Goal: Transaction & Acquisition: Purchase product/service

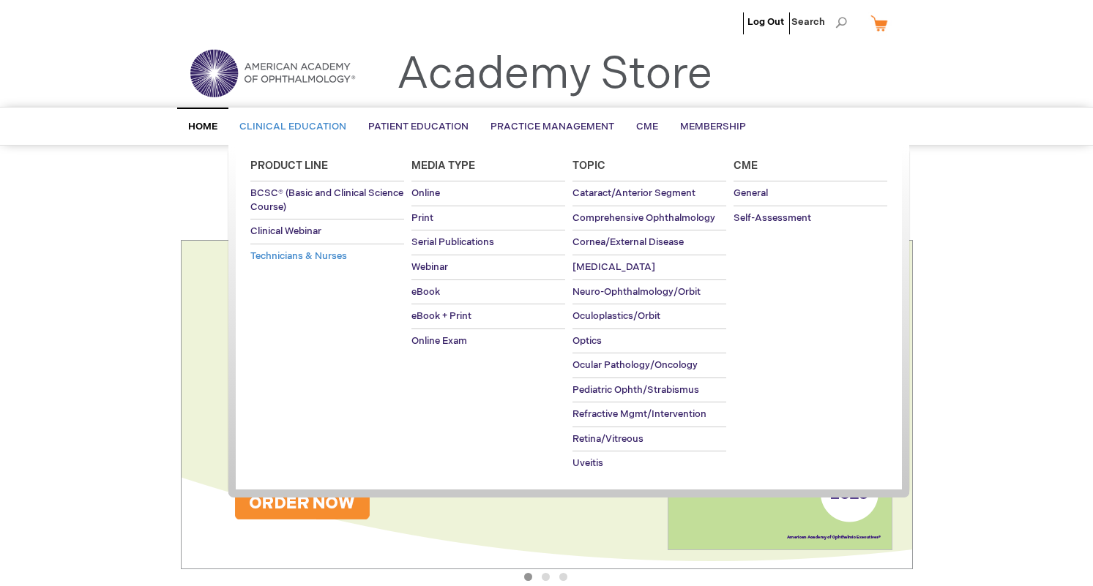
click at [286, 262] on link "Technicians & Nurses" at bounding box center [327, 257] width 154 height 24
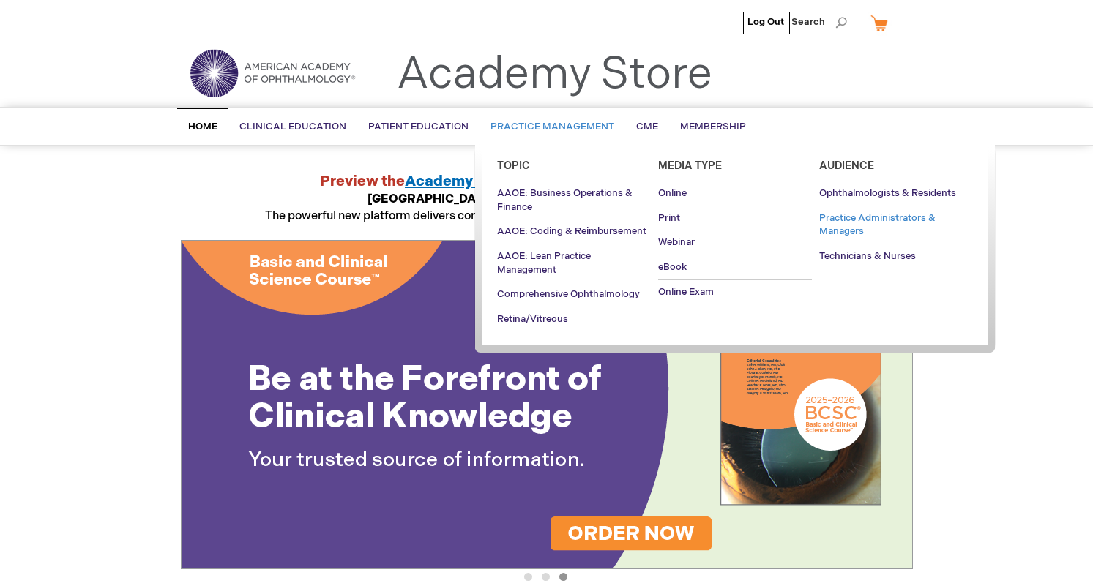
click at [834, 222] on span "Practice Administrators & Managers" at bounding box center [877, 225] width 116 height 26
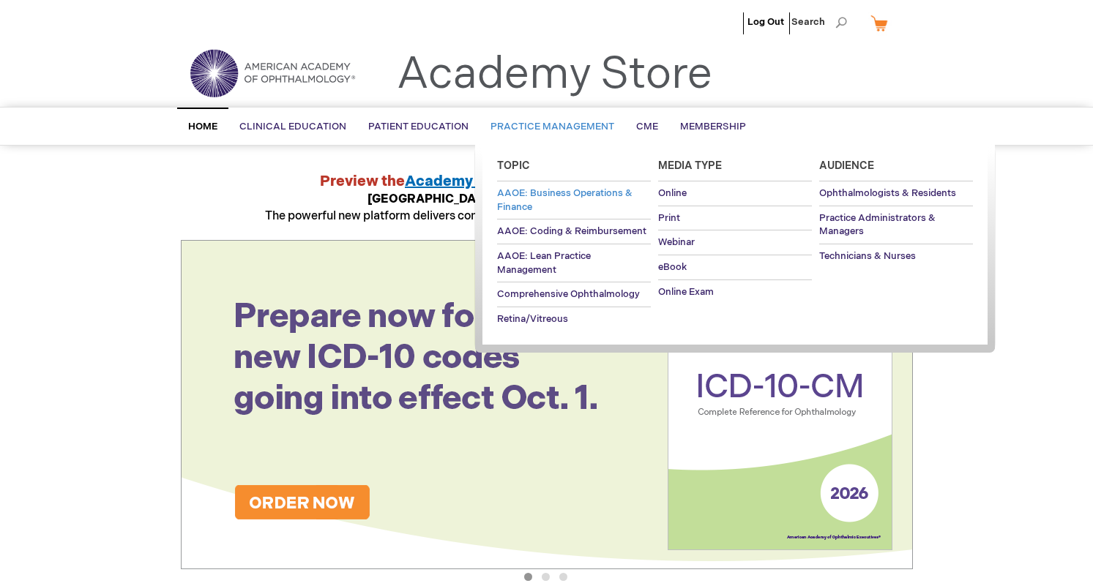
click at [589, 195] on span "AAOE: Business Operations & Finance" at bounding box center [564, 200] width 135 height 26
click at [568, 231] on span "AAOE: Coding & Reimbursement" at bounding box center [571, 231] width 149 height 12
click at [553, 257] on span "AAOE: Lean Practice Management" at bounding box center [544, 263] width 94 height 26
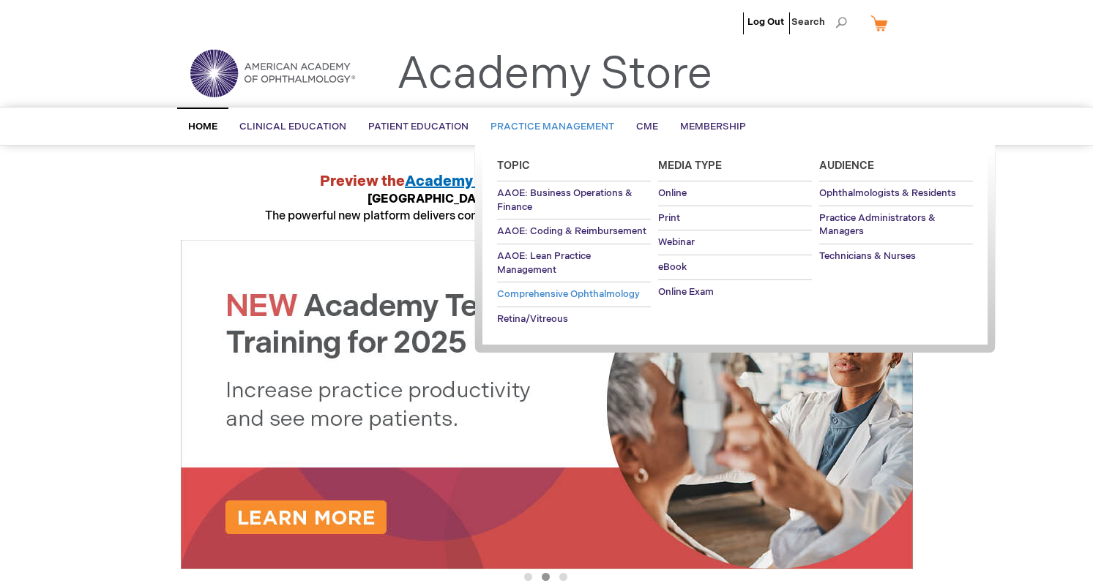
click at [549, 289] on span "Comprehensive Ophthalmology" at bounding box center [568, 294] width 143 height 12
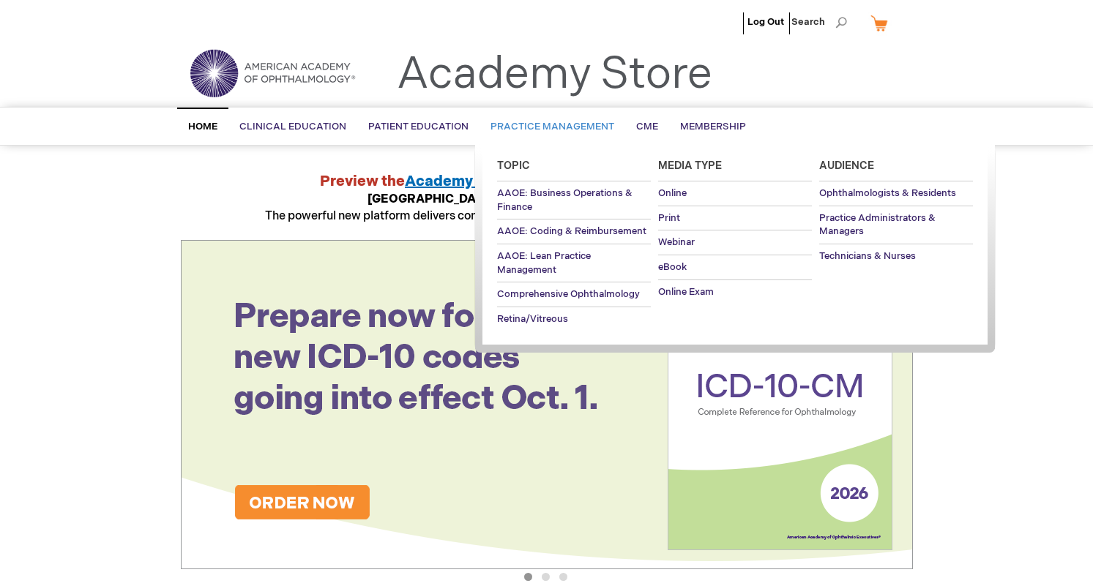
click at [534, 124] on span "Practice Management" at bounding box center [553, 127] width 124 height 12
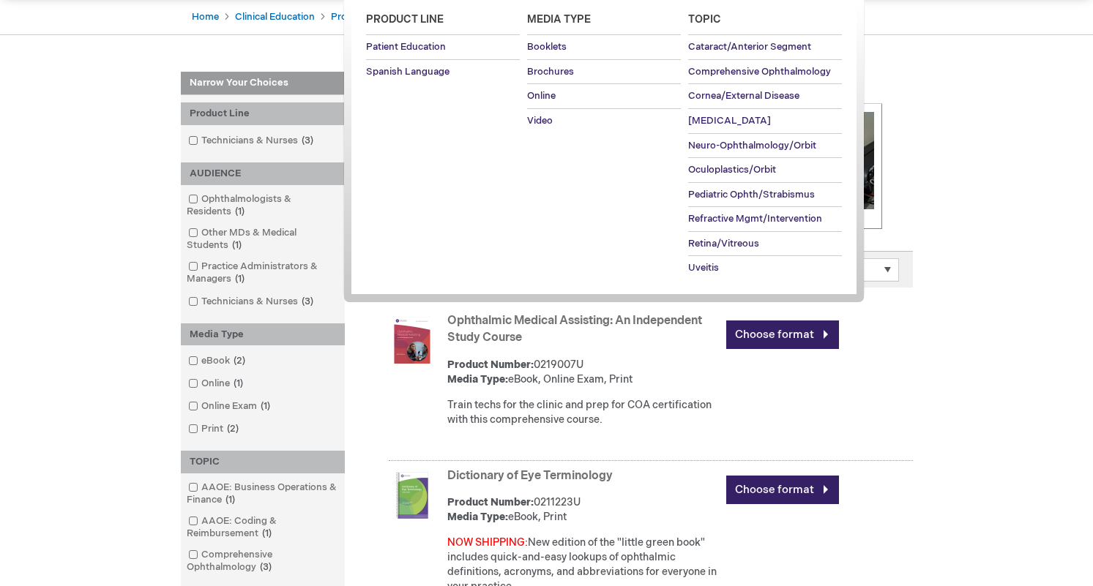
scroll to position [155, 0]
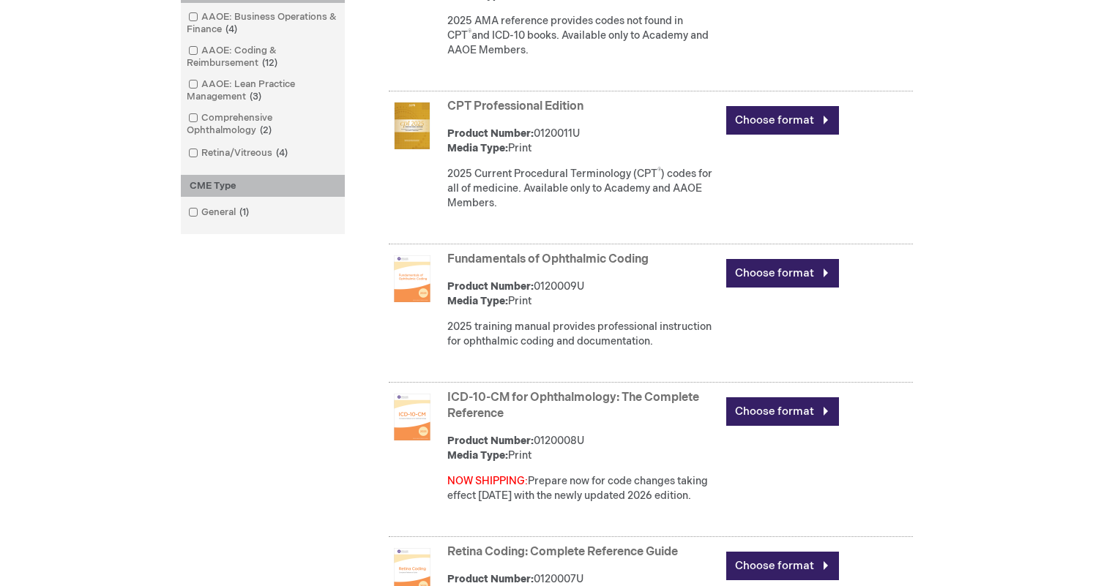
scroll to position [294, 0]
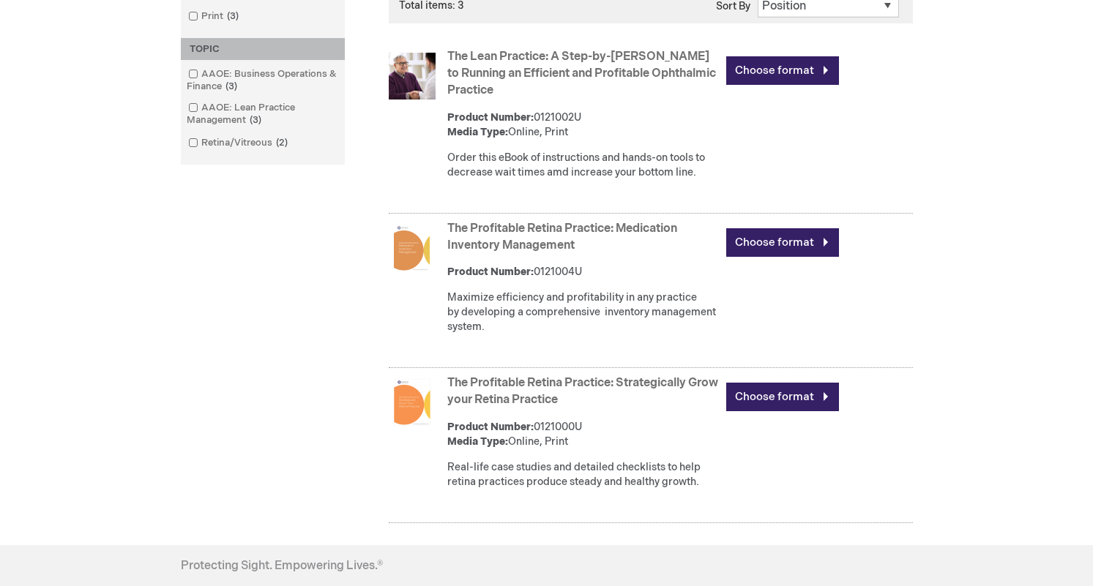
scroll to position [412, 0]
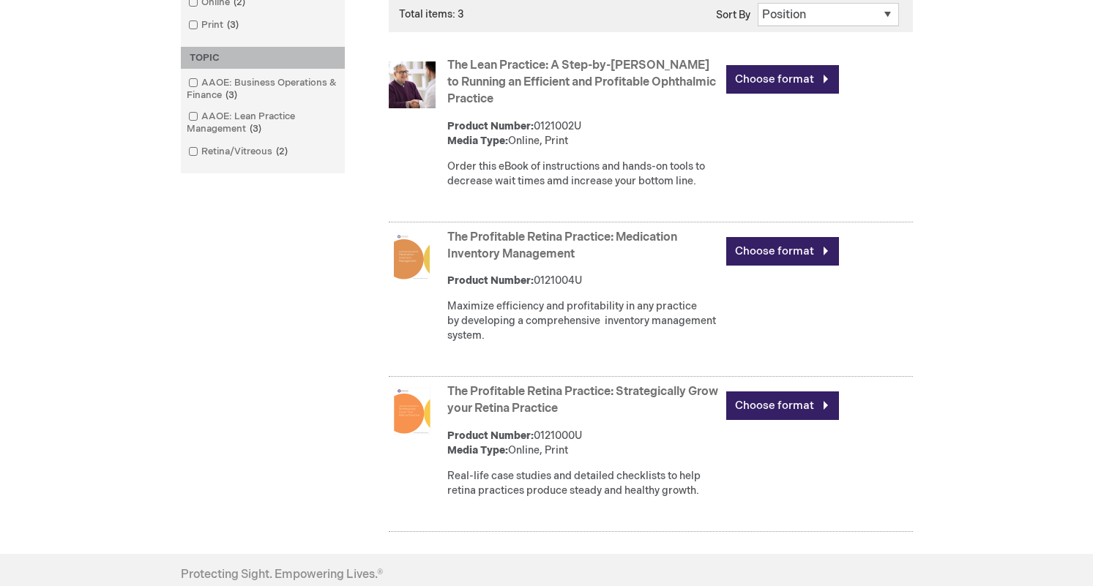
click at [648, 93] on link "The Lean Practice: A Step-by-Step Guide to Running an Efficient and Profitable …" at bounding box center [581, 83] width 269 height 48
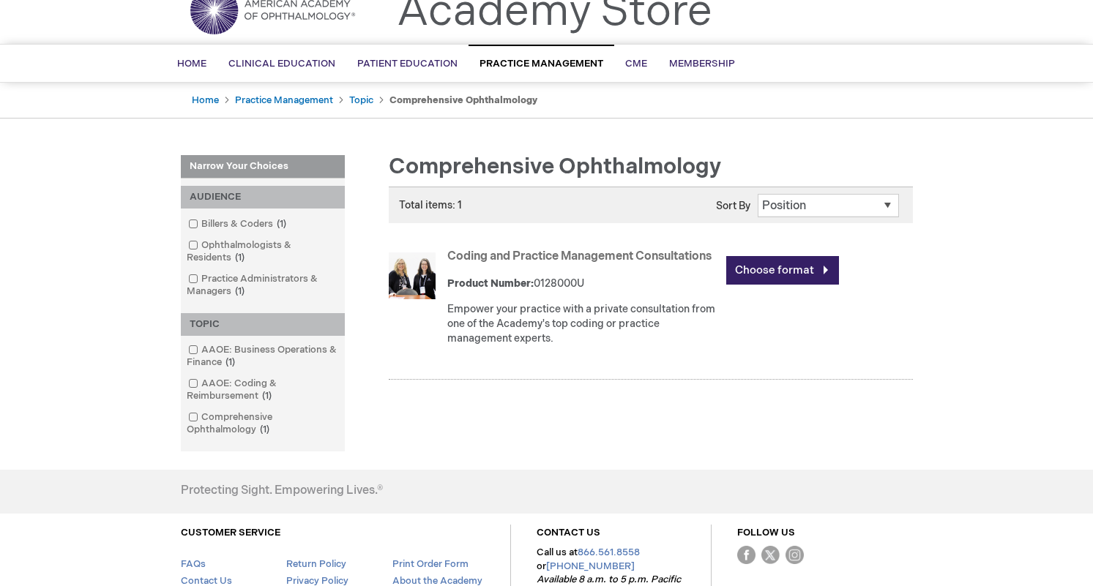
scroll to position [65, 0]
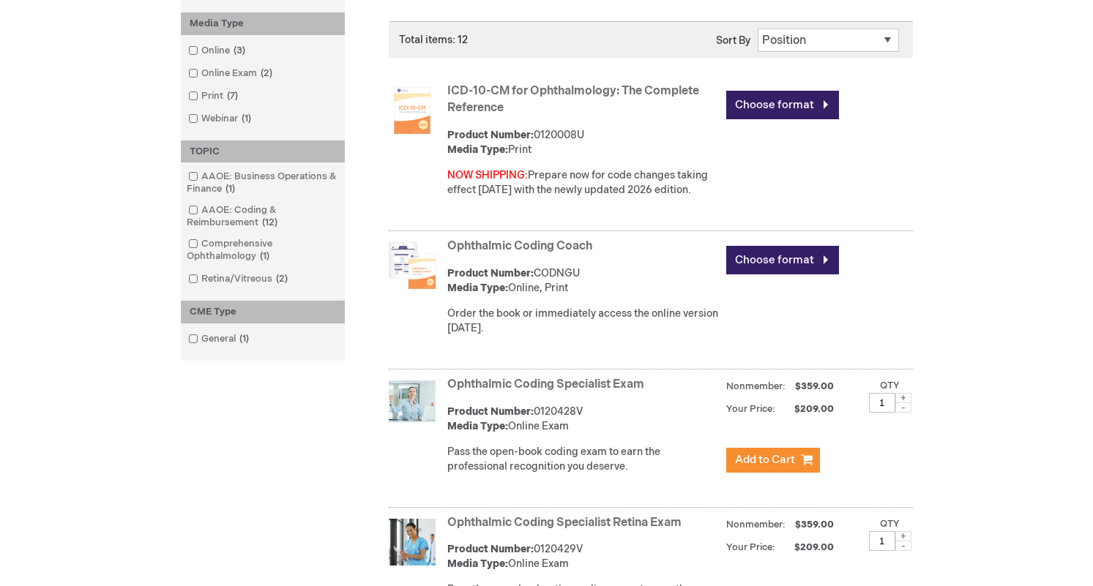
scroll to position [414, 0]
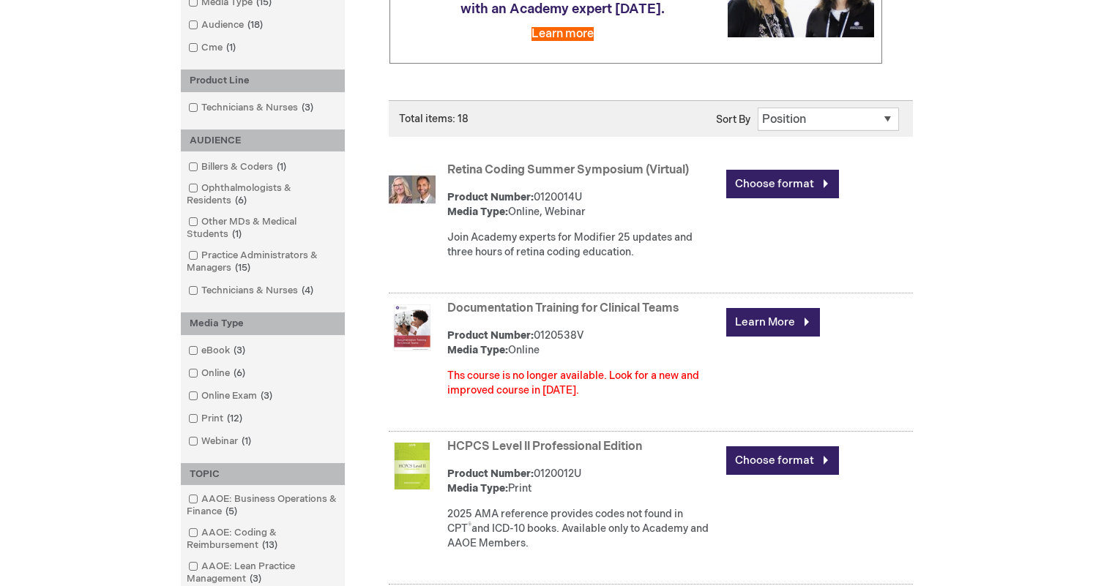
scroll to position [189, 0]
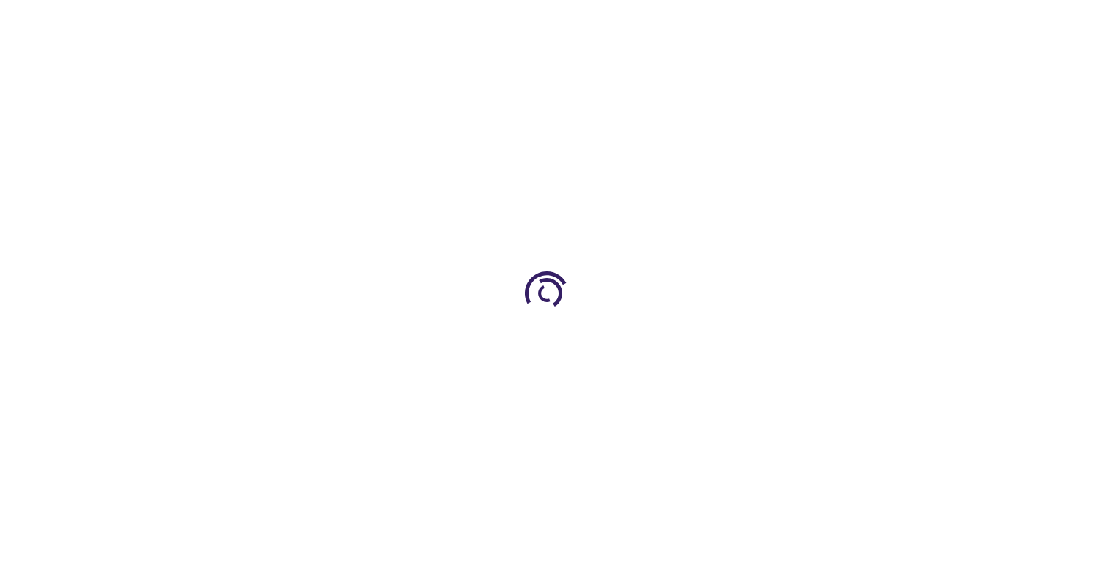
type input "0"
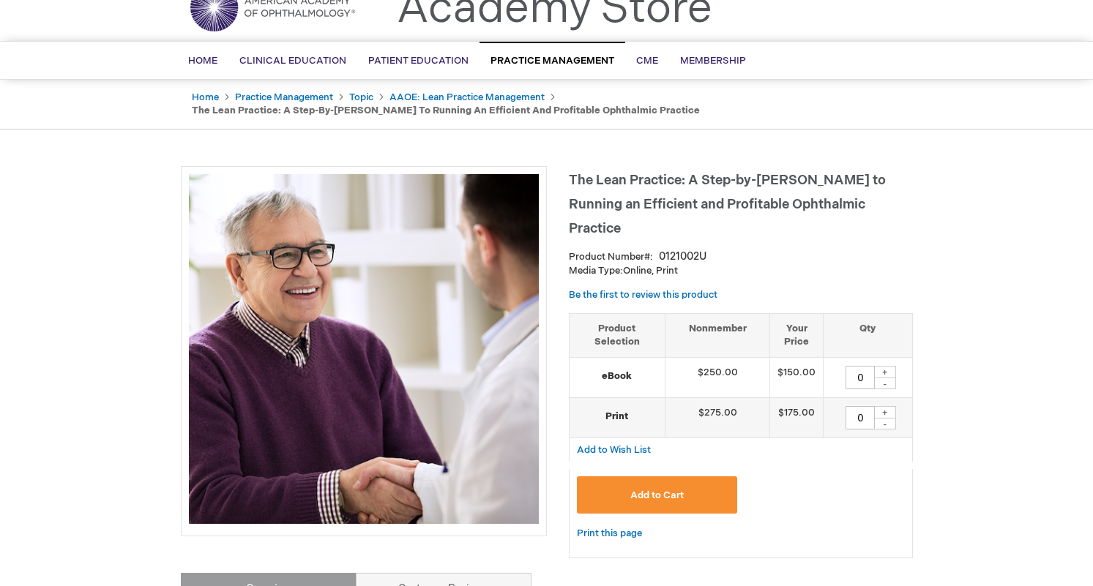
scroll to position [67, 0]
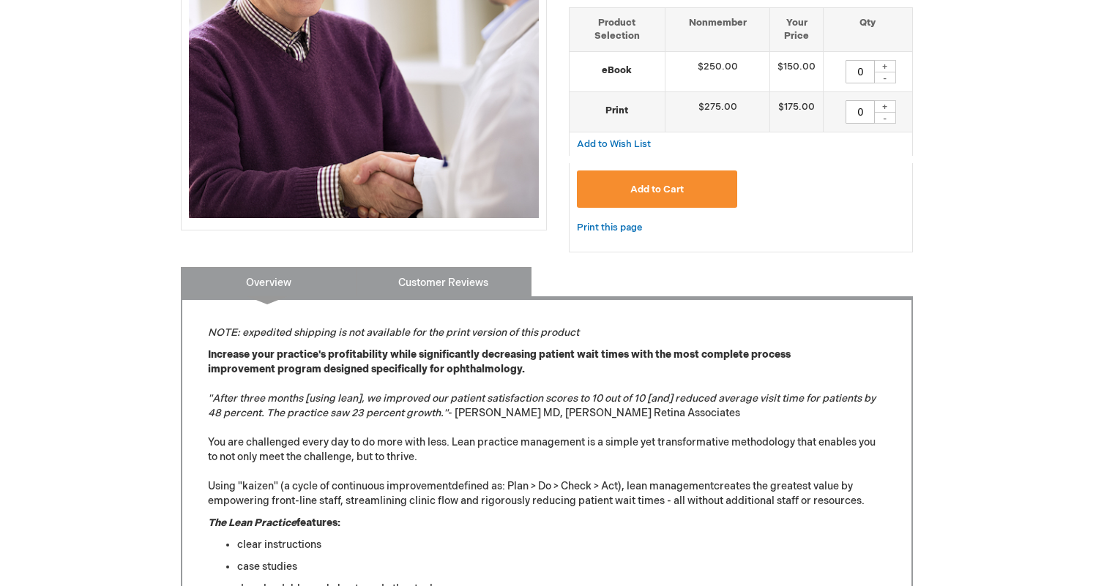
click at [482, 273] on link "Customer Reviews" at bounding box center [444, 281] width 176 height 29
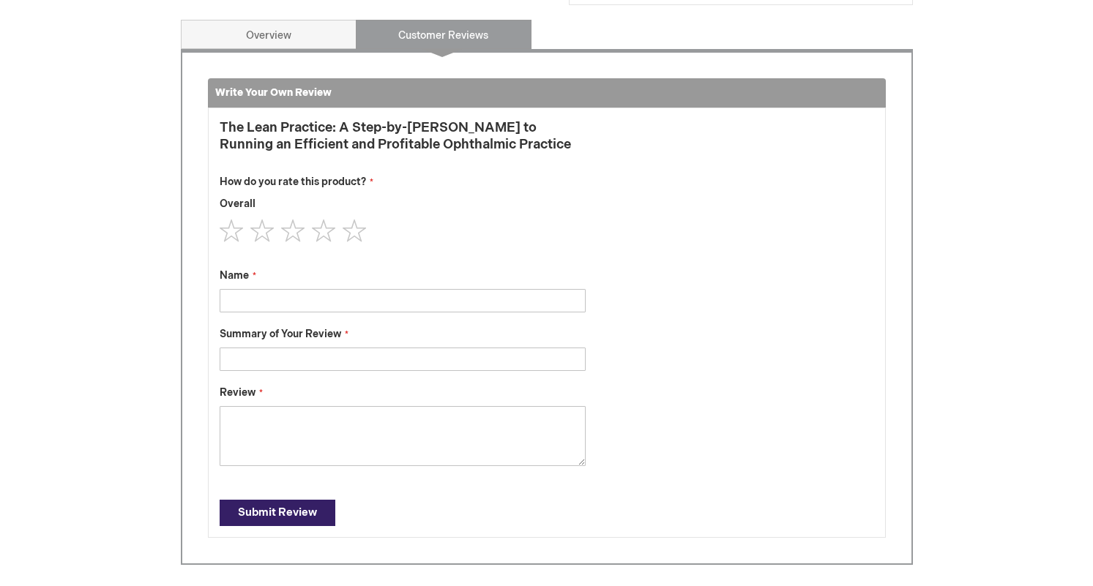
click at [292, 49] on div "Write Your Own Review You're reviewing: The Lean Practice: A Step-by-[PERSON_NA…" at bounding box center [547, 307] width 732 height 517
click at [283, 20] on link "Overview" at bounding box center [269, 34] width 176 height 29
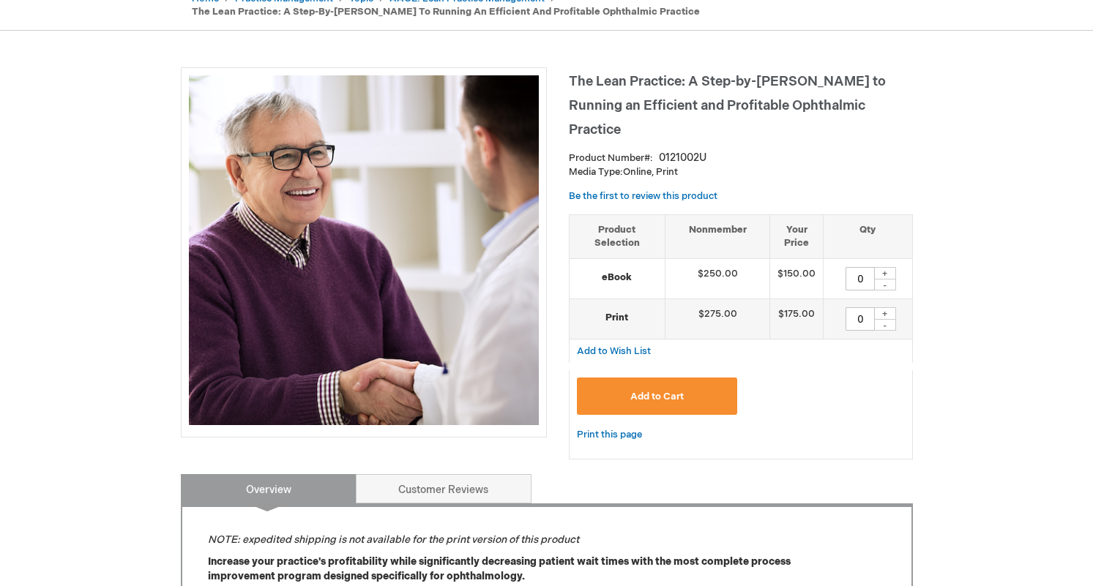
scroll to position [111, 0]
